Goal: Navigation & Orientation: Understand site structure

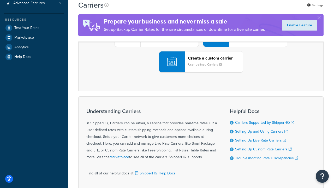
click at [201, 73] on div "UPS® Published daily rates FedEx List rates USPS Online rates See all live rate…" at bounding box center [201, 36] width 234 height 73
click at [260, 9] on header "FedEx" at bounding box center [259, 6] width 55 height 5
